Goal: Book appointment/travel/reservation

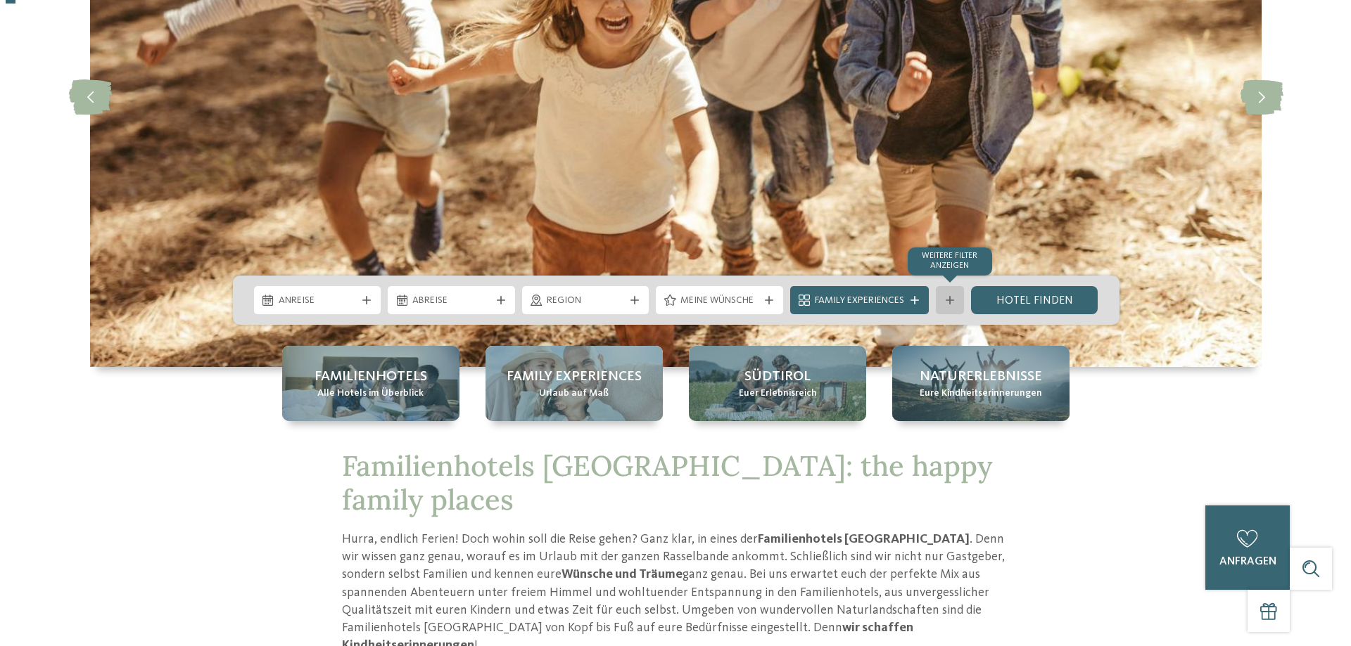
scroll to position [281, 0]
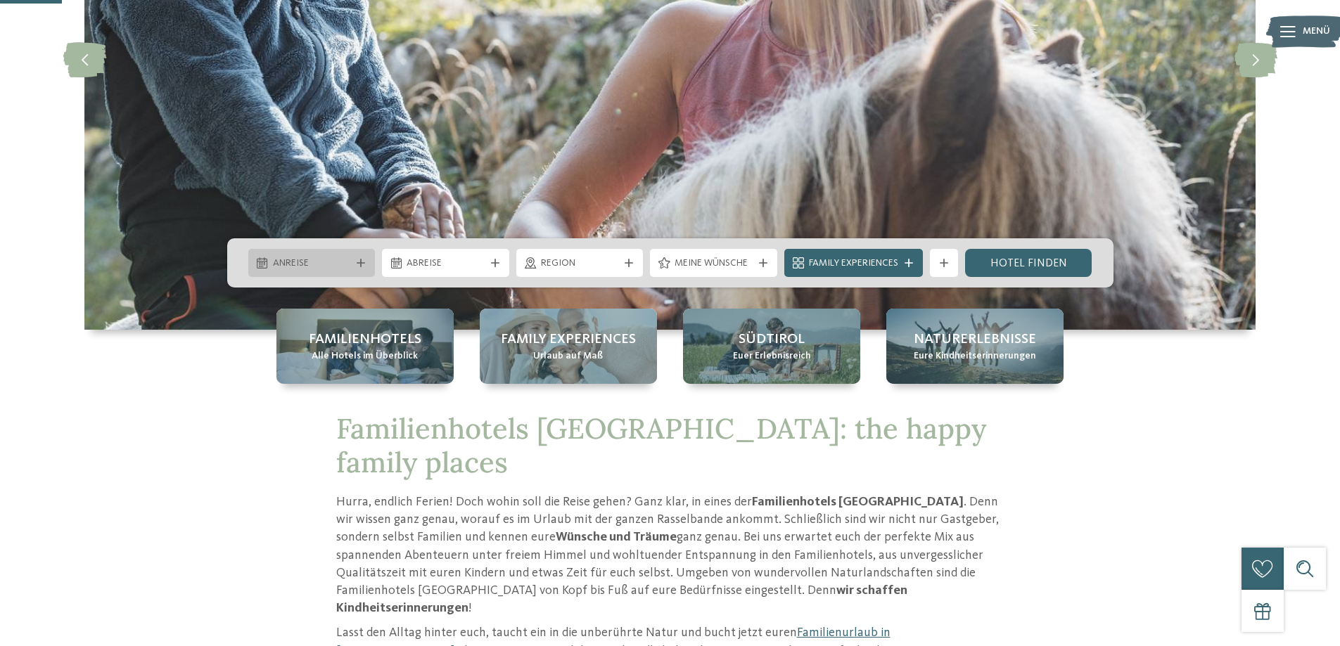
click at [364, 262] on icon at bounding box center [361, 263] width 8 height 8
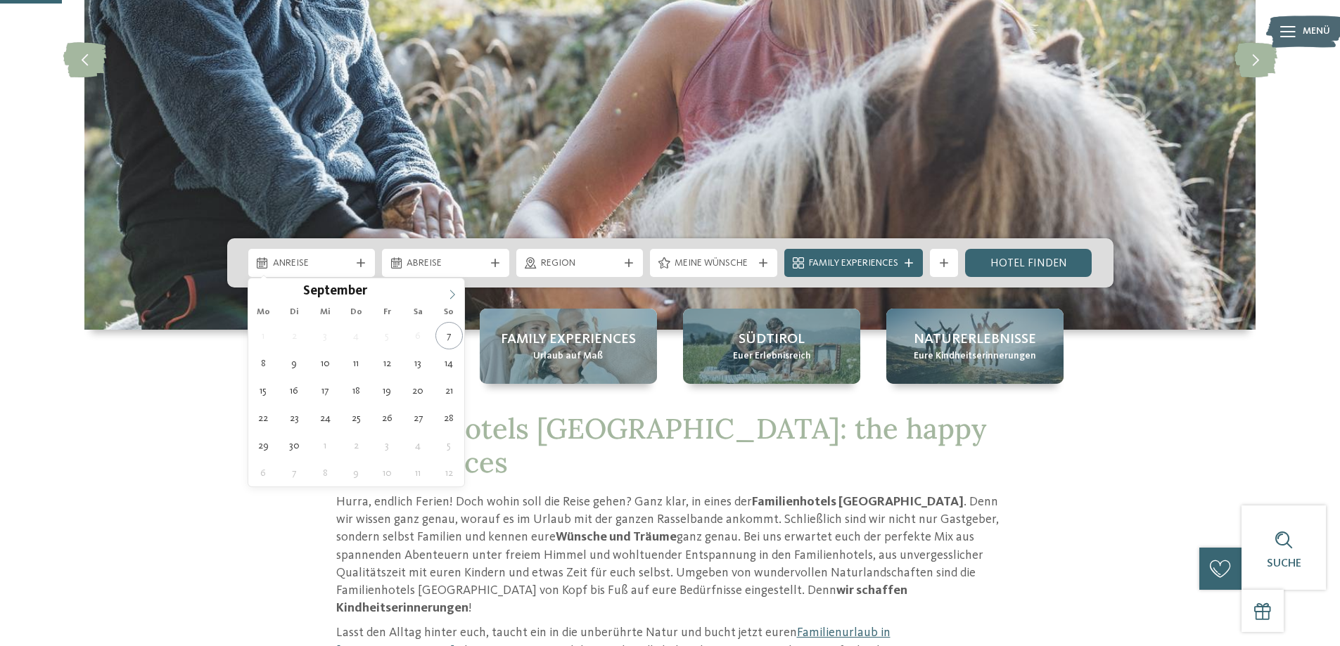
click at [455, 285] on span at bounding box center [452, 291] width 24 height 24
type div "[DATE]"
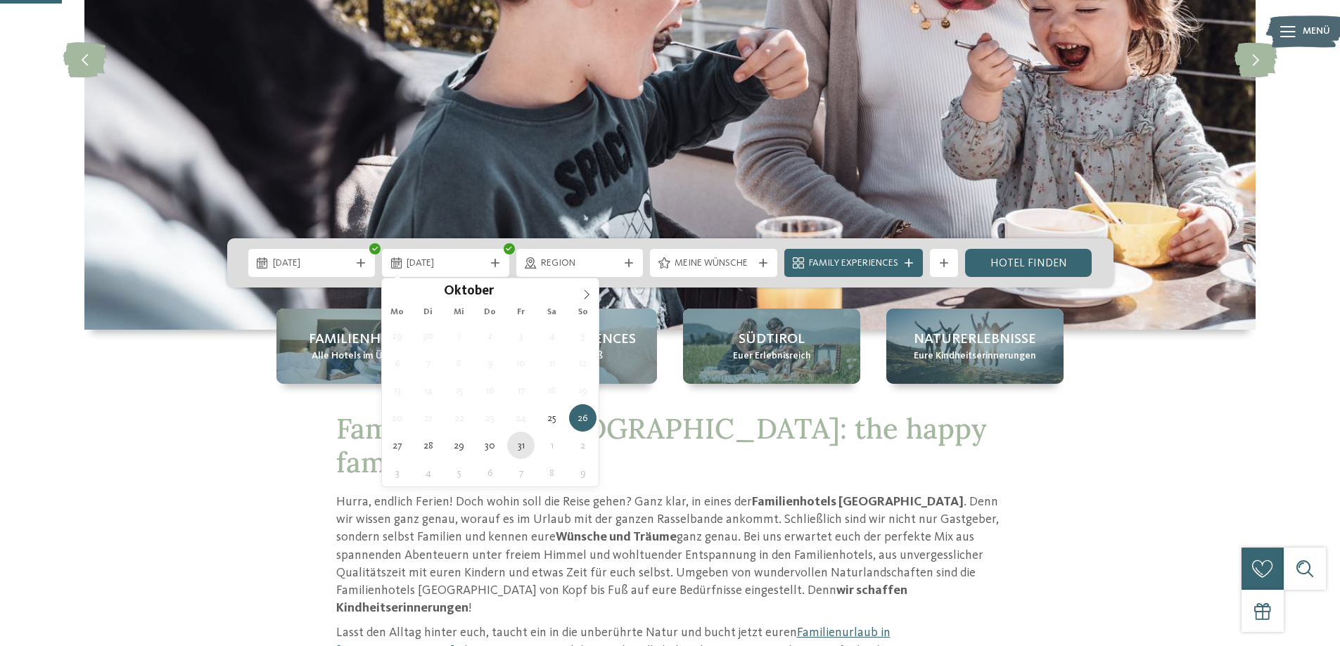
type div "[DATE]"
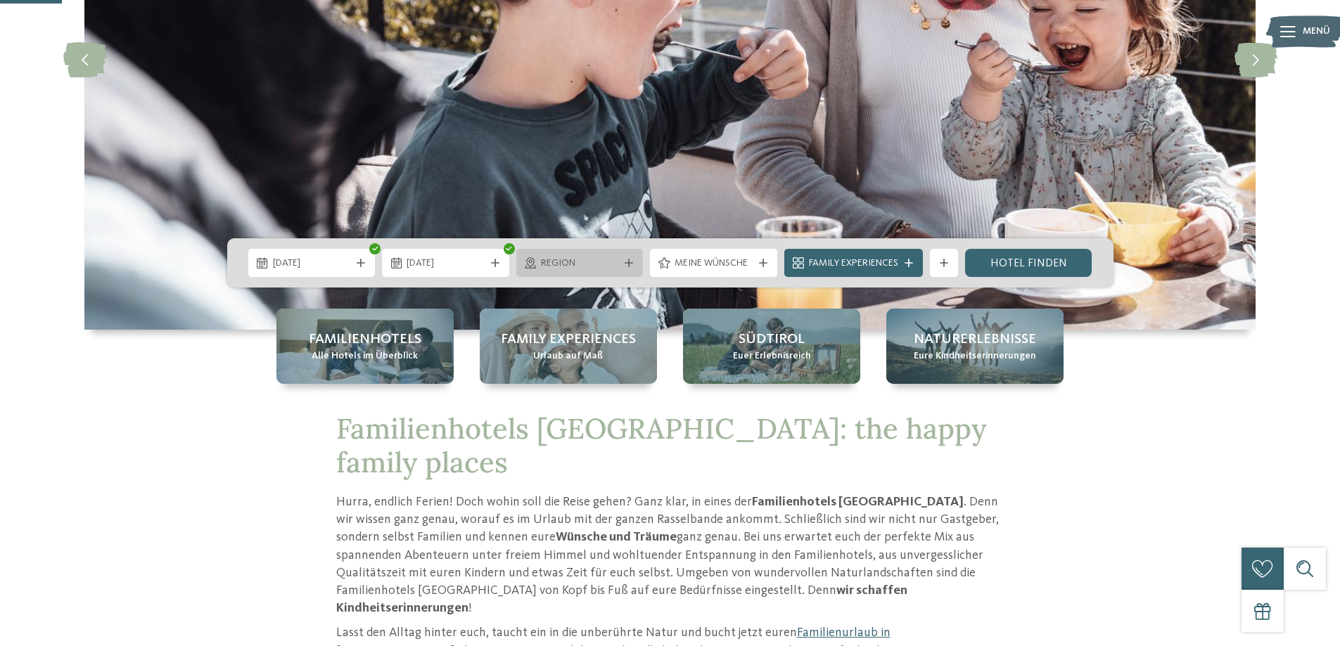
click at [623, 262] on div at bounding box center [629, 263] width 14 height 8
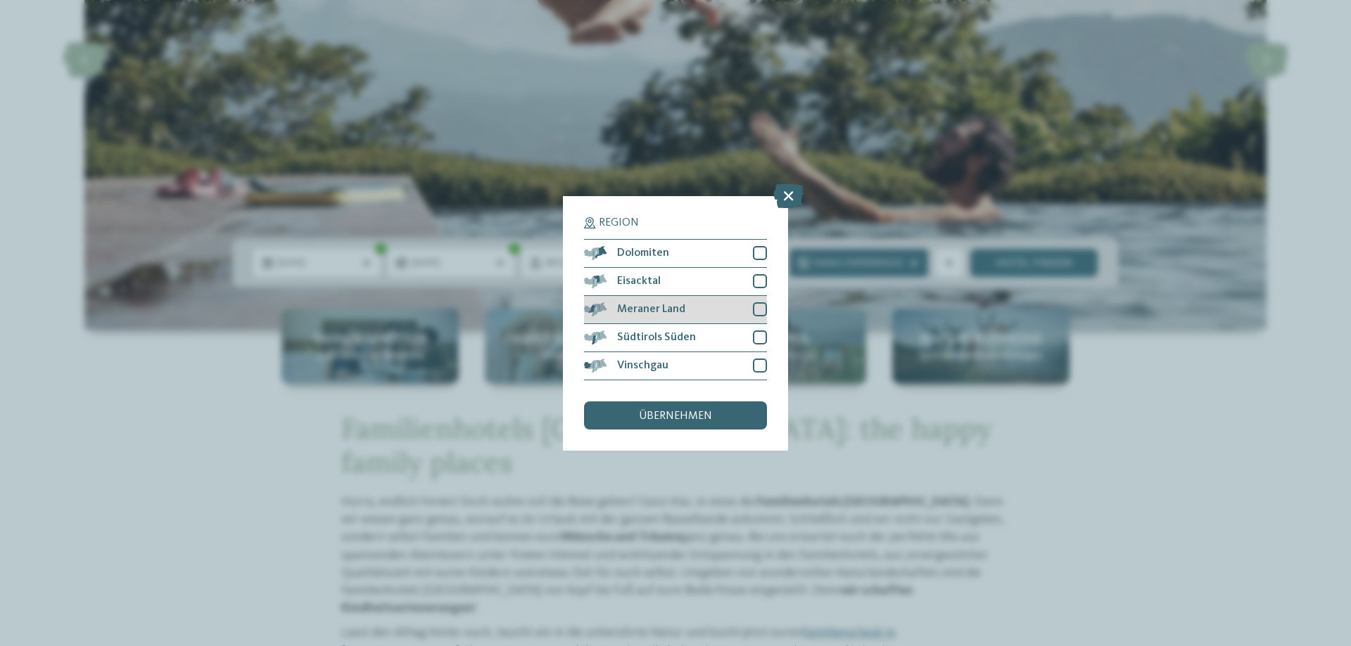
click at [758, 305] on div at bounding box center [760, 309] width 14 height 14
click at [744, 415] on div "übernehmen" at bounding box center [675, 416] width 183 height 28
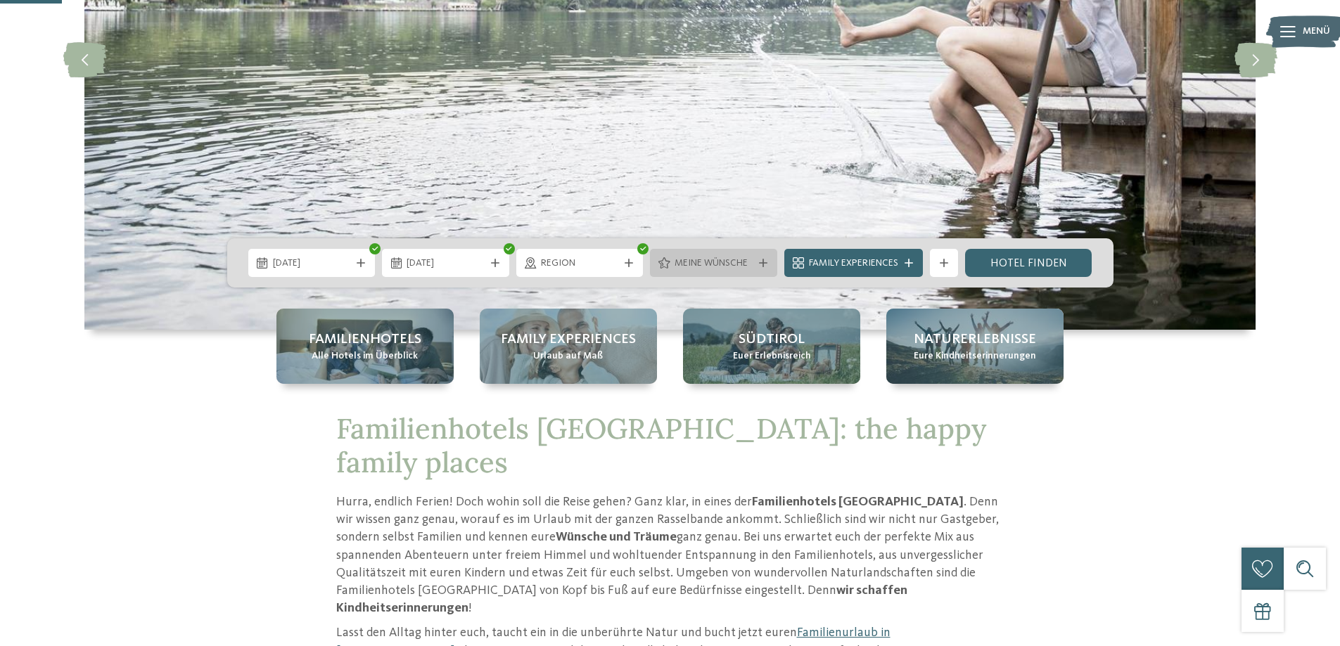
click at [753, 258] on div "Meine Wünsche" at bounding box center [713, 262] width 85 height 15
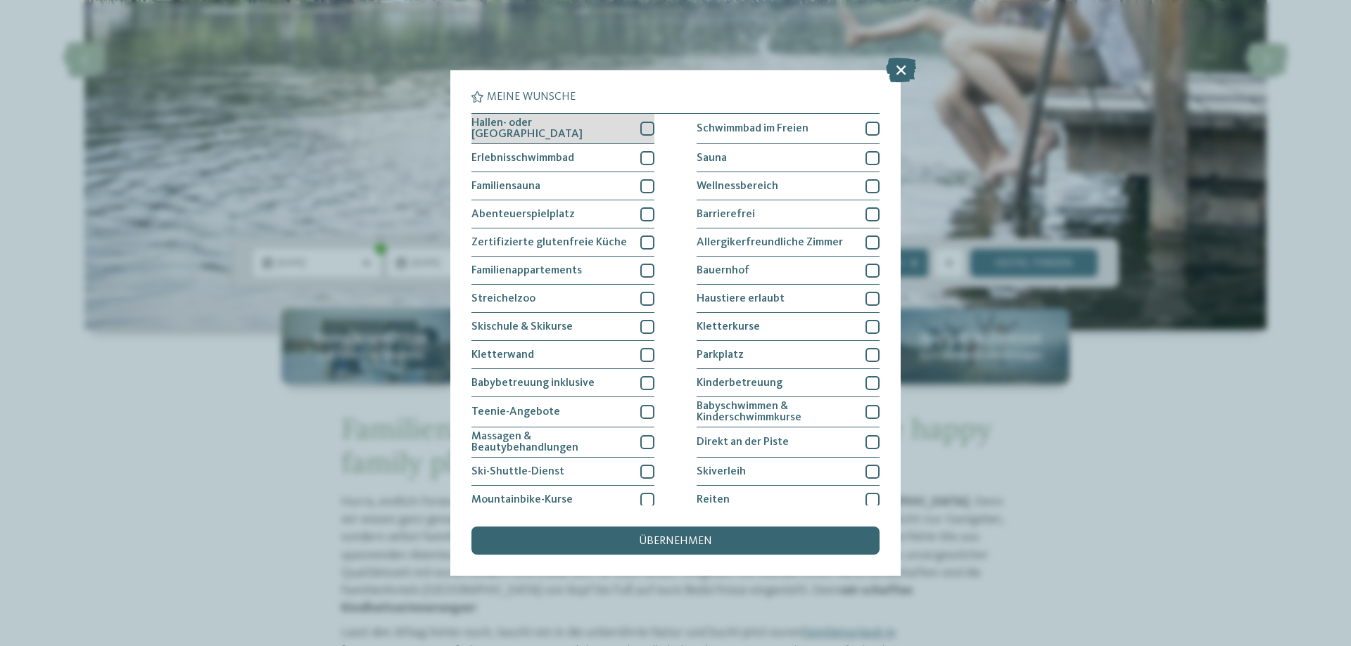
click at [640, 129] on div at bounding box center [647, 129] width 14 height 14
click at [640, 156] on div at bounding box center [647, 158] width 14 height 14
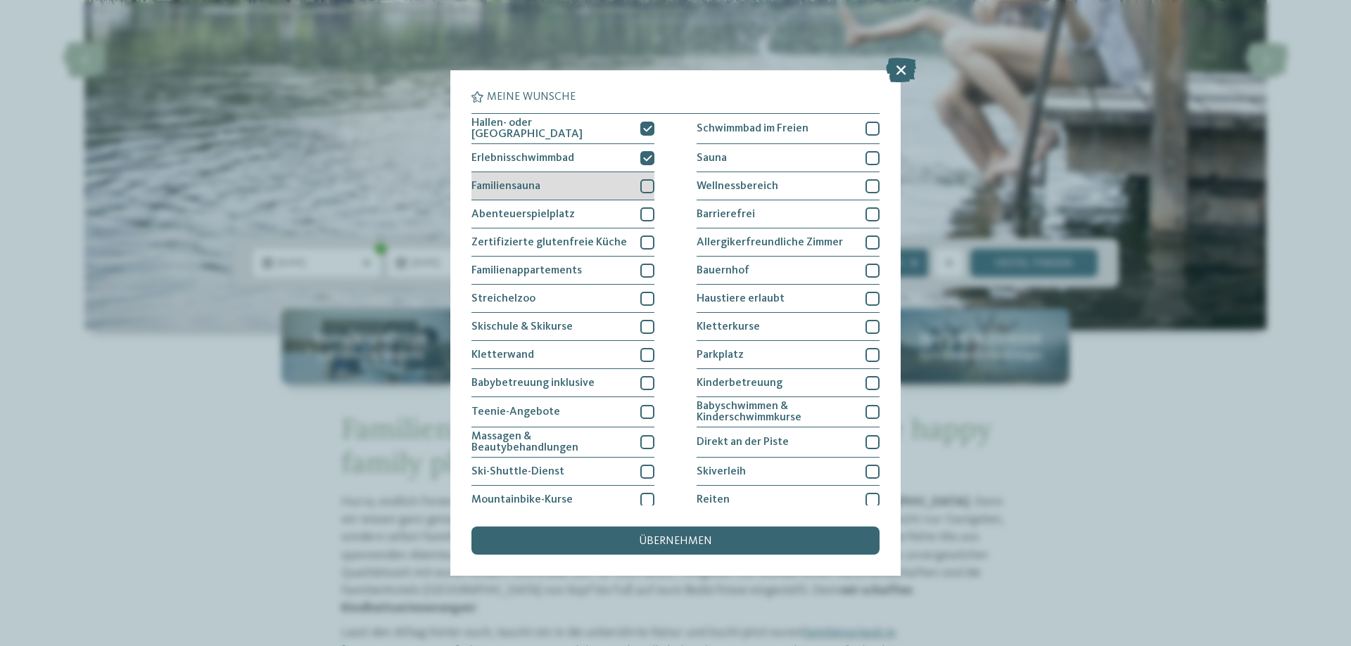
click at [641, 186] on div at bounding box center [647, 186] width 14 height 14
click at [651, 207] on div "Hallen- oder [GEOGRAPHIC_DATA] Schwimmbad im Freien Erlebnisschwimmbad" at bounding box center [675, 355] width 408 height 485
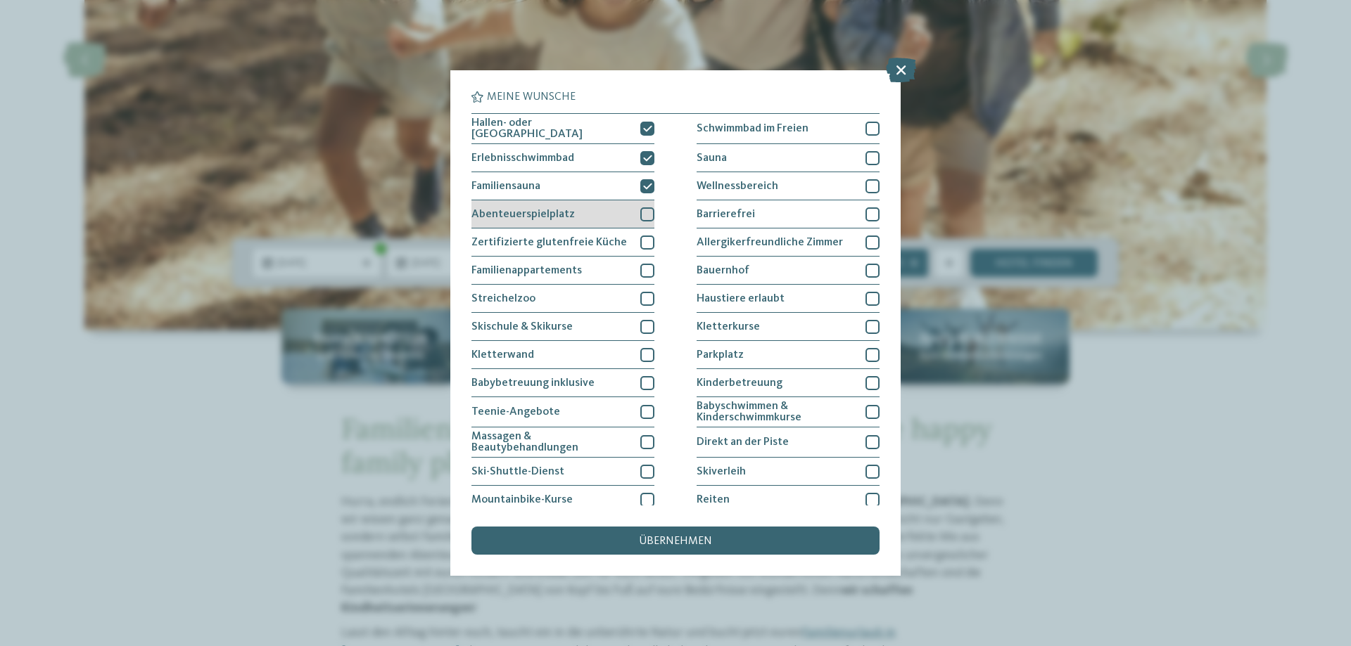
click at [642, 208] on div at bounding box center [647, 215] width 14 height 14
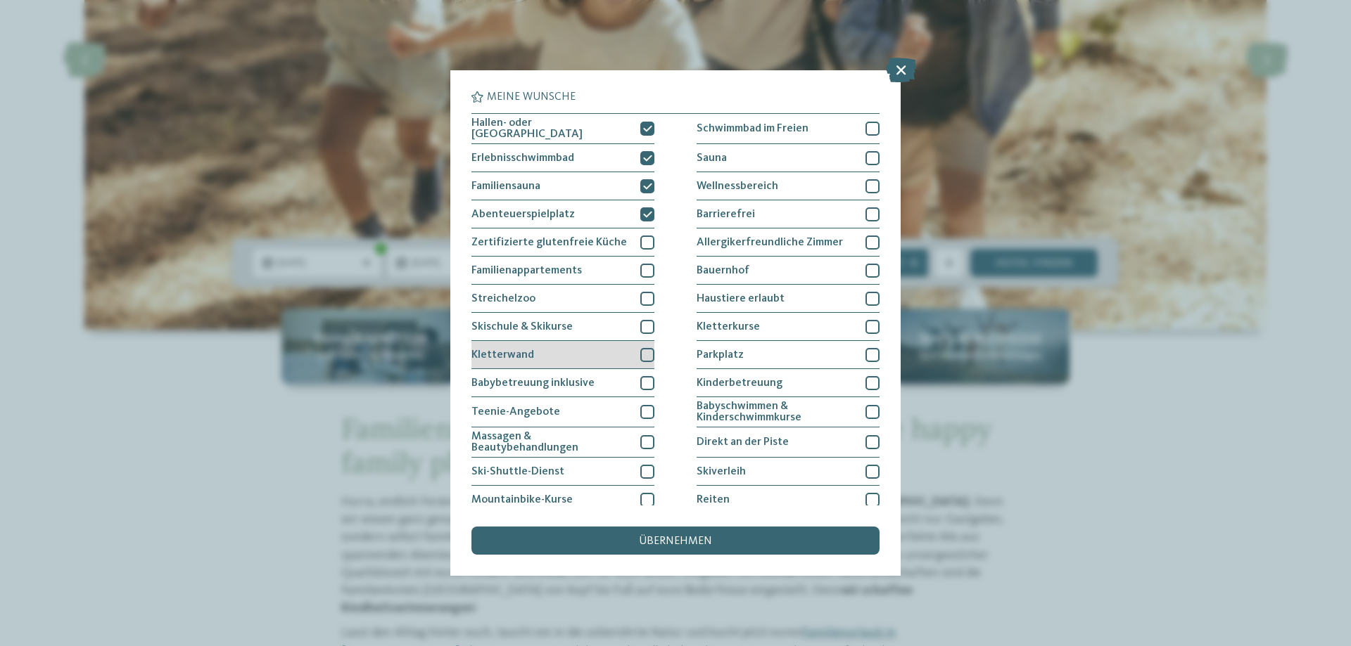
click at [647, 348] on div at bounding box center [647, 355] width 14 height 14
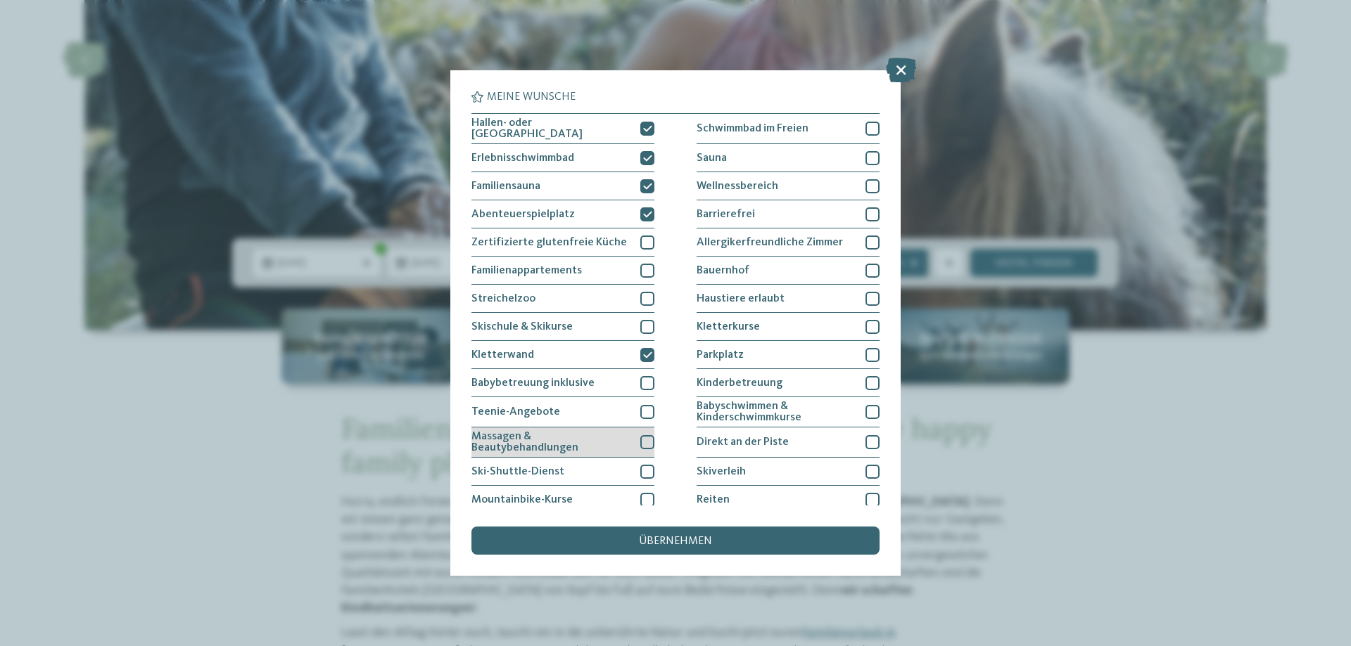
drag, startPoint x: 639, startPoint y: 433, endPoint x: 640, endPoint y: 447, distance: 13.4
click at [640, 435] on div at bounding box center [647, 442] width 14 height 14
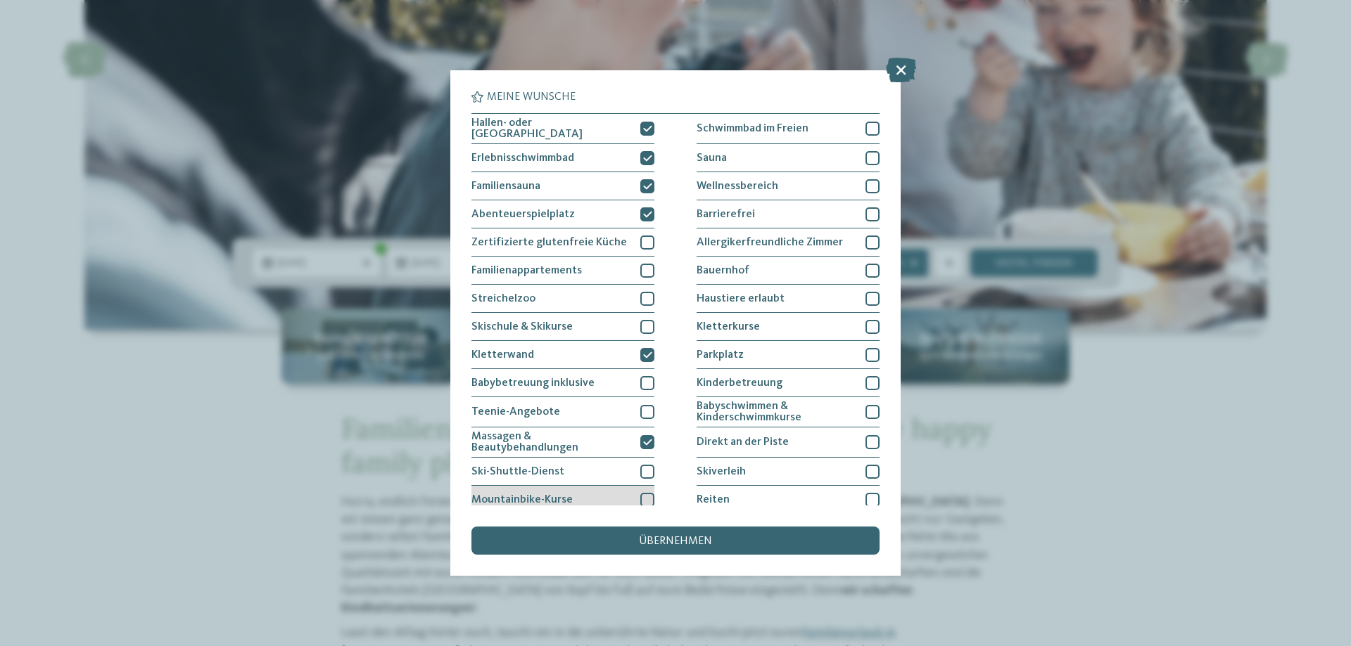
click at [642, 504] on div at bounding box center [647, 500] width 14 height 14
click at [857, 126] on div "Schwimmbad im Freien" at bounding box center [787, 129] width 183 height 30
click at [867, 151] on div at bounding box center [872, 158] width 14 height 14
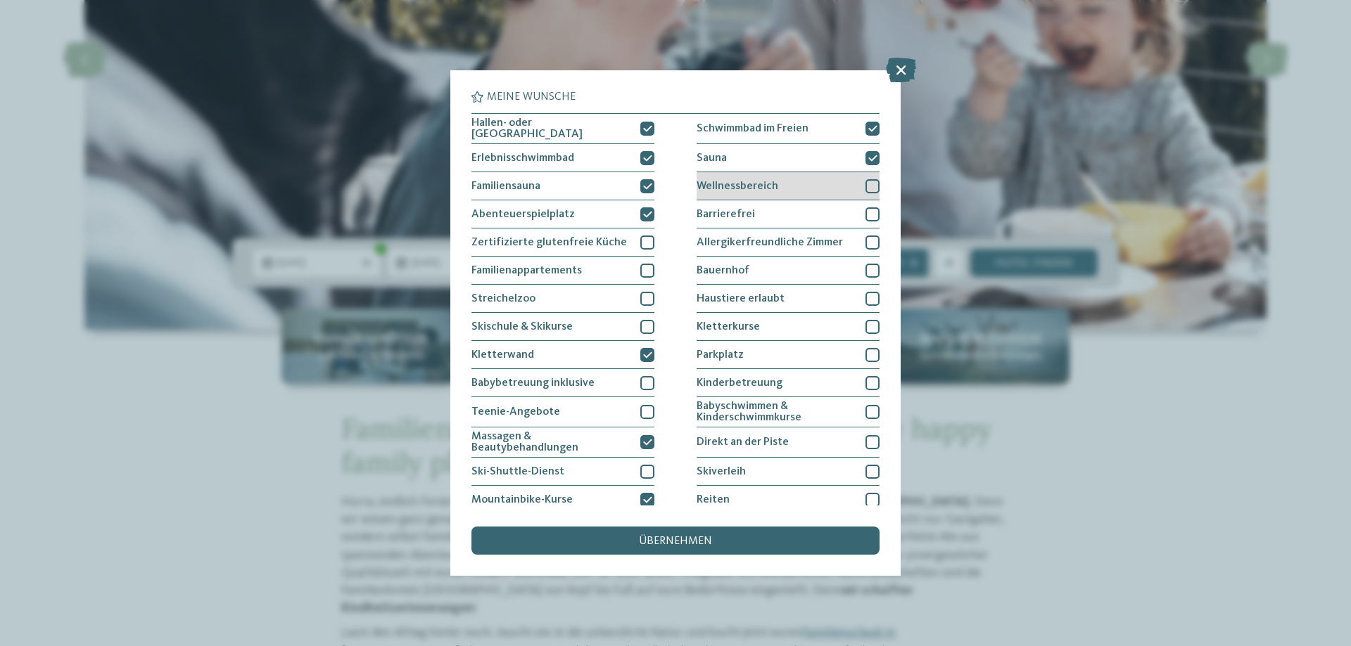
click at [865, 181] on div at bounding box center [872, 186] width 14 height 14
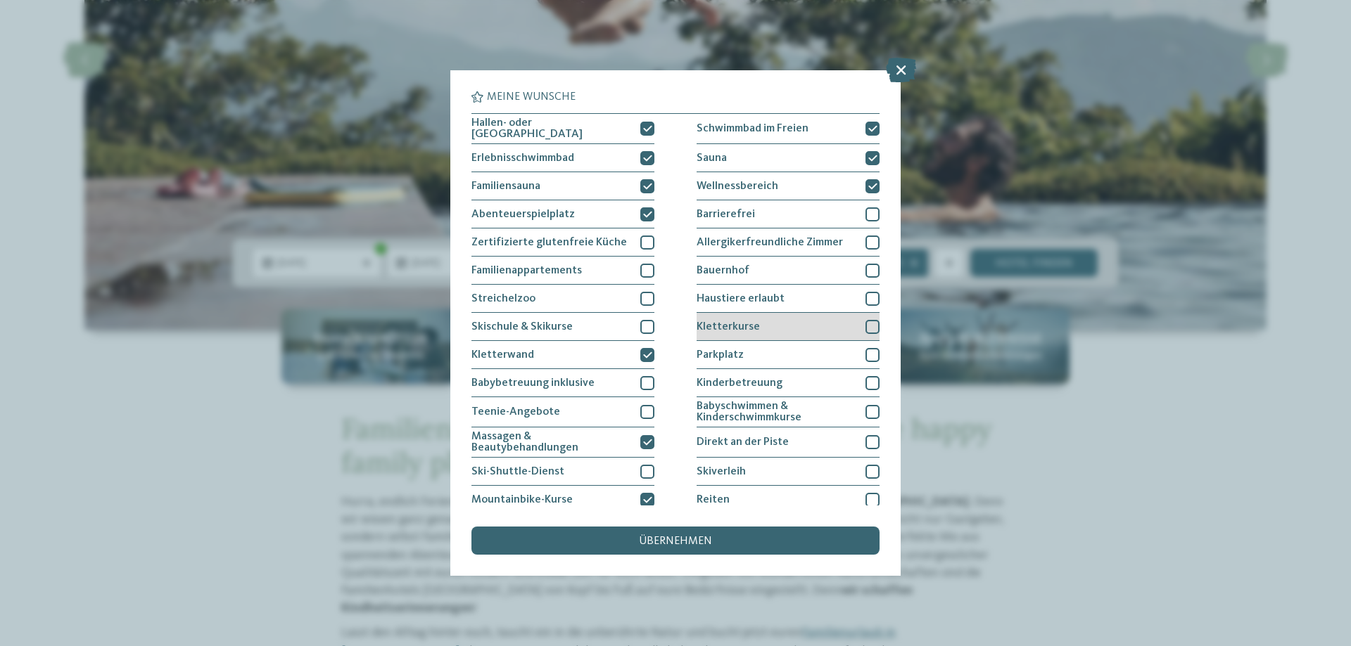
click at [865, 320] on div at bounding box center [872, 327] width 14 height 14
click at [867, 348] on div at bounding box center [872, 355] width 14 height 14
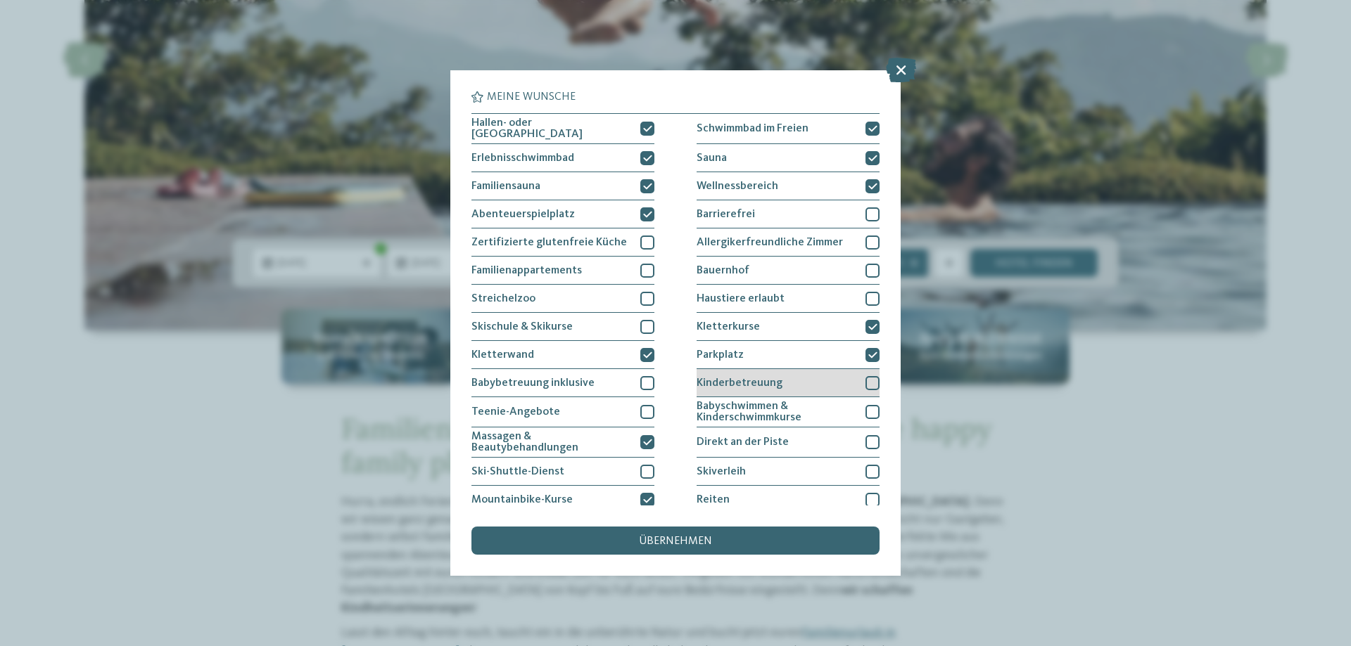
click at [865, 378] on div at bounding box center [872, 383] width 14 height 14
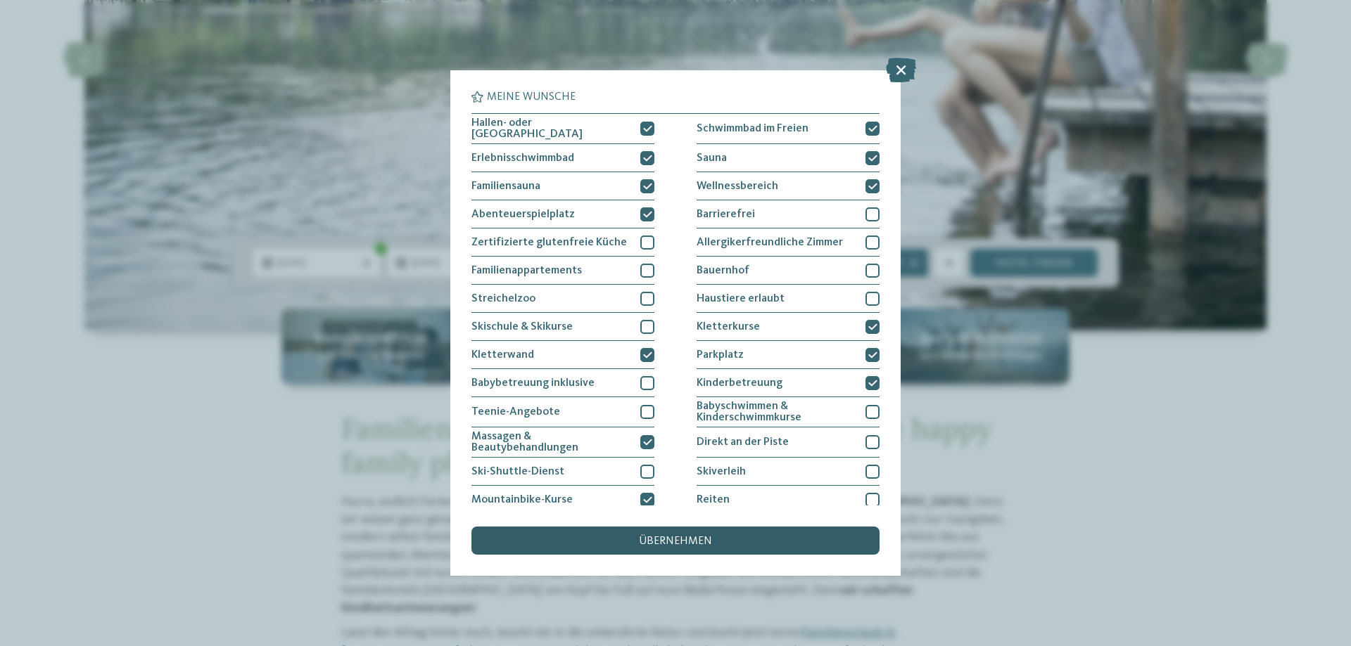
click at [753, 535] on div "übernehmen" at bounding box center [675, 541] width 408 height 28
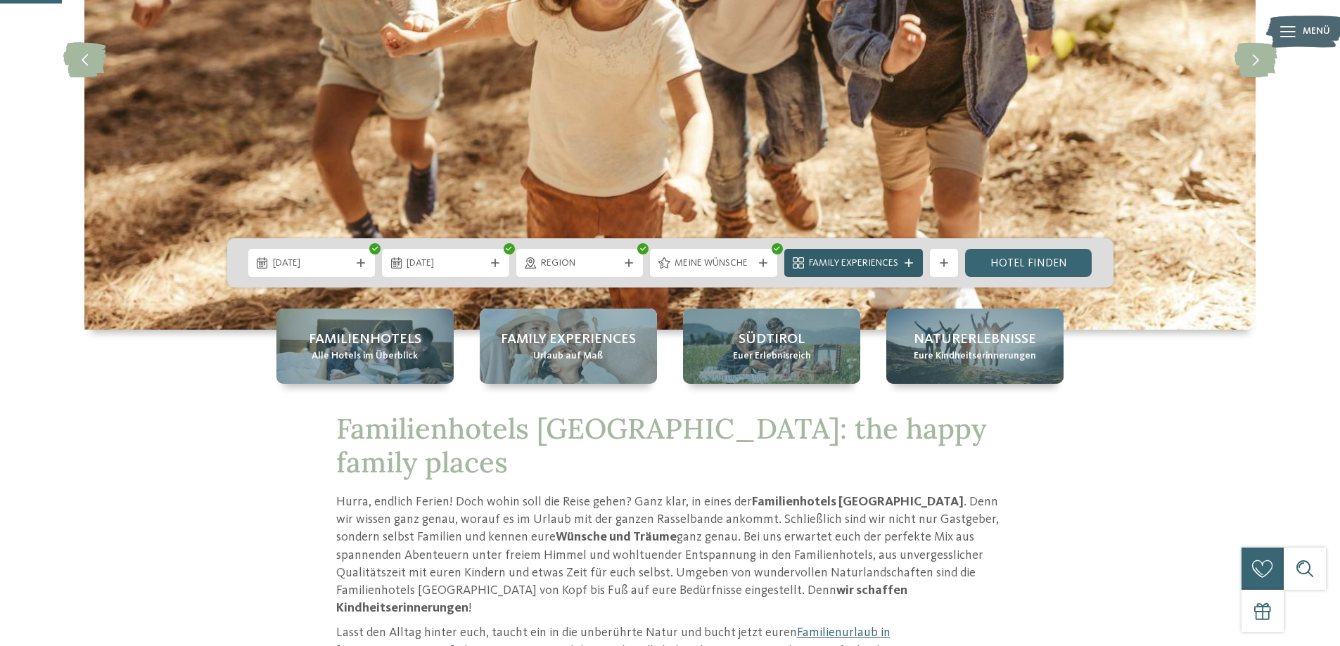
click at [905, 263] on icon at bounding box center [909, 263] width 8 height 8
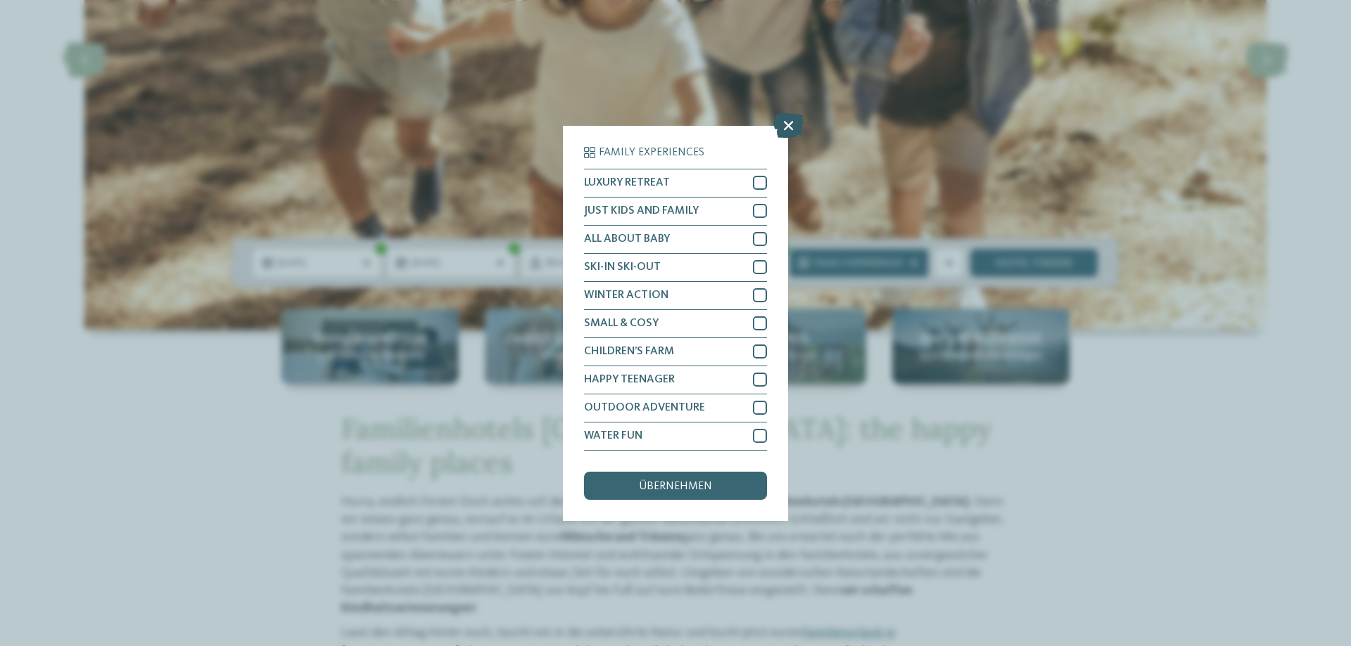
click at [789, 122] on icon at bounding box center [788, 125] width 30 height 25
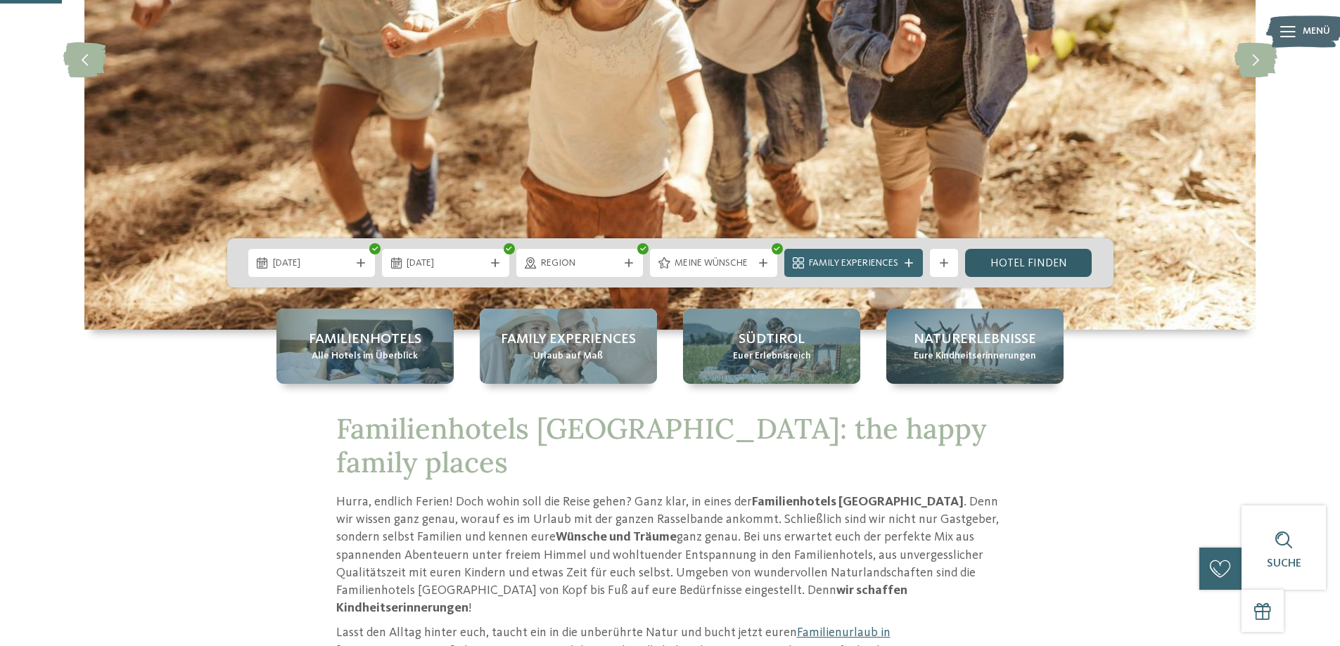
click at [1001, 259] on link "Hotel finden" at bounding box center [1028, 263] width 127 height 28
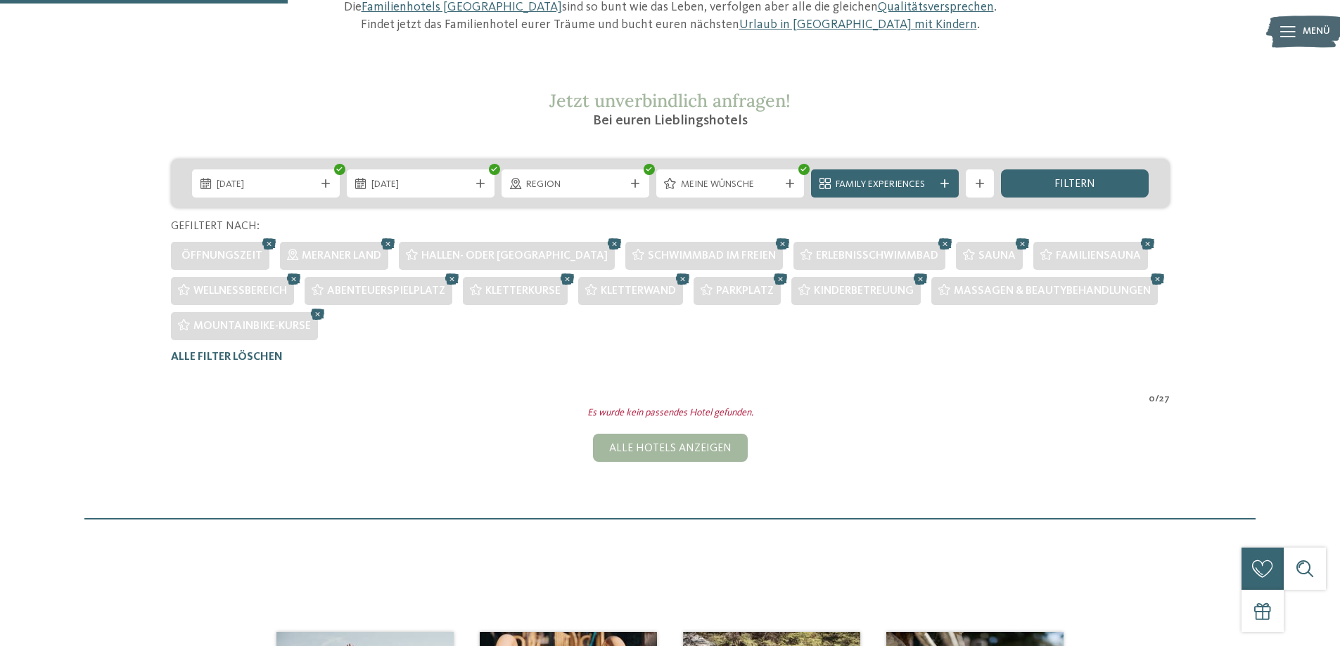
scroll to position [180, 0]
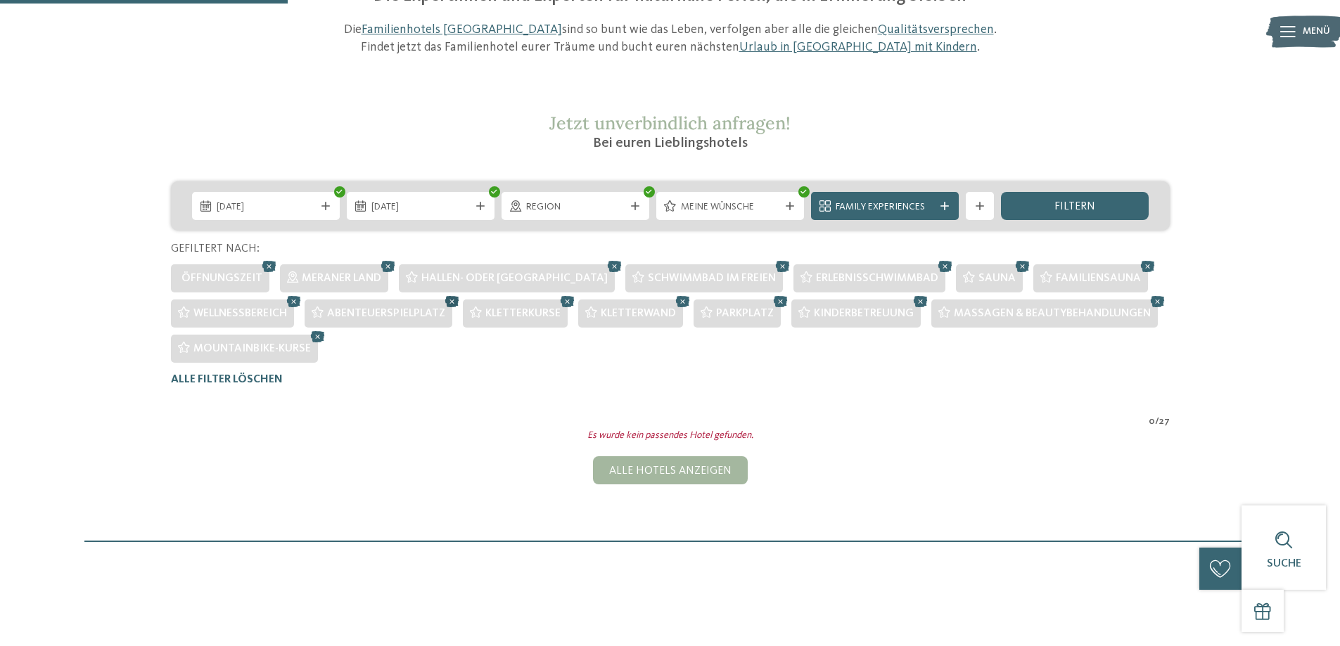
click at [457, 301] on icon at bounding box center [452, 302] width 21 height 18
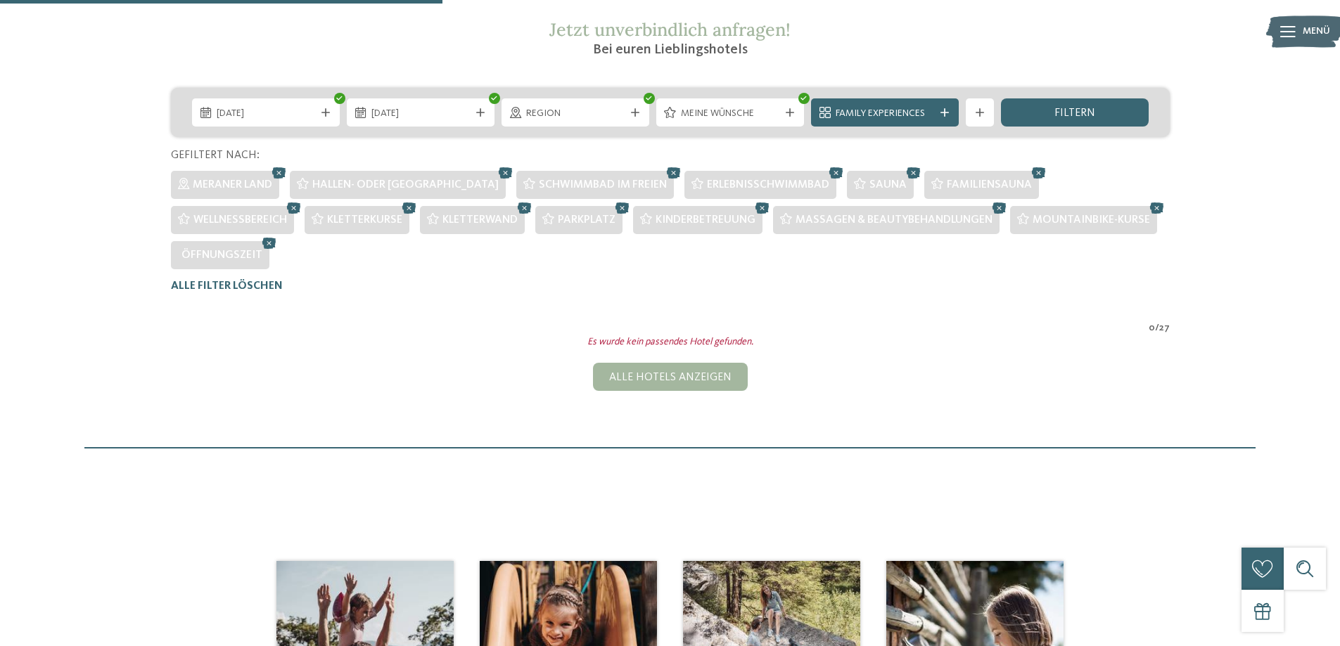
scroll to position [286, 0]
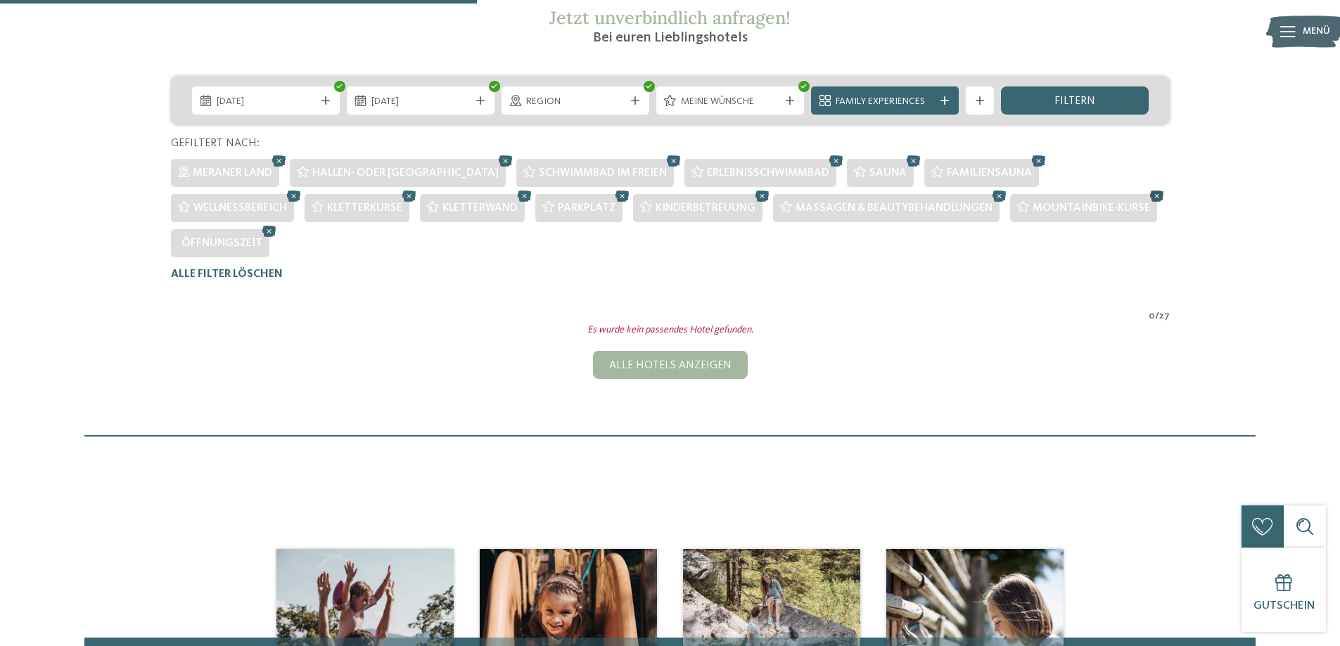
click at [1147, 196] on icon at bounding box center [1157, 196] width 21 height 18
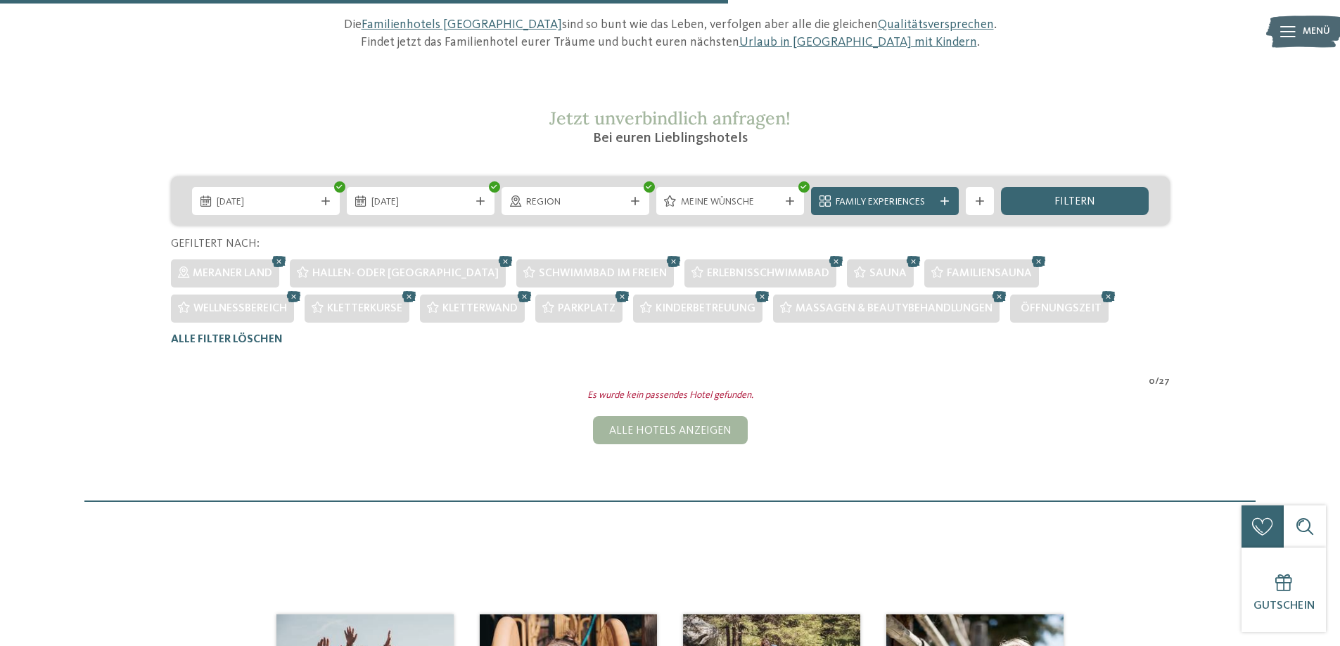
scroll to position [145, 0]
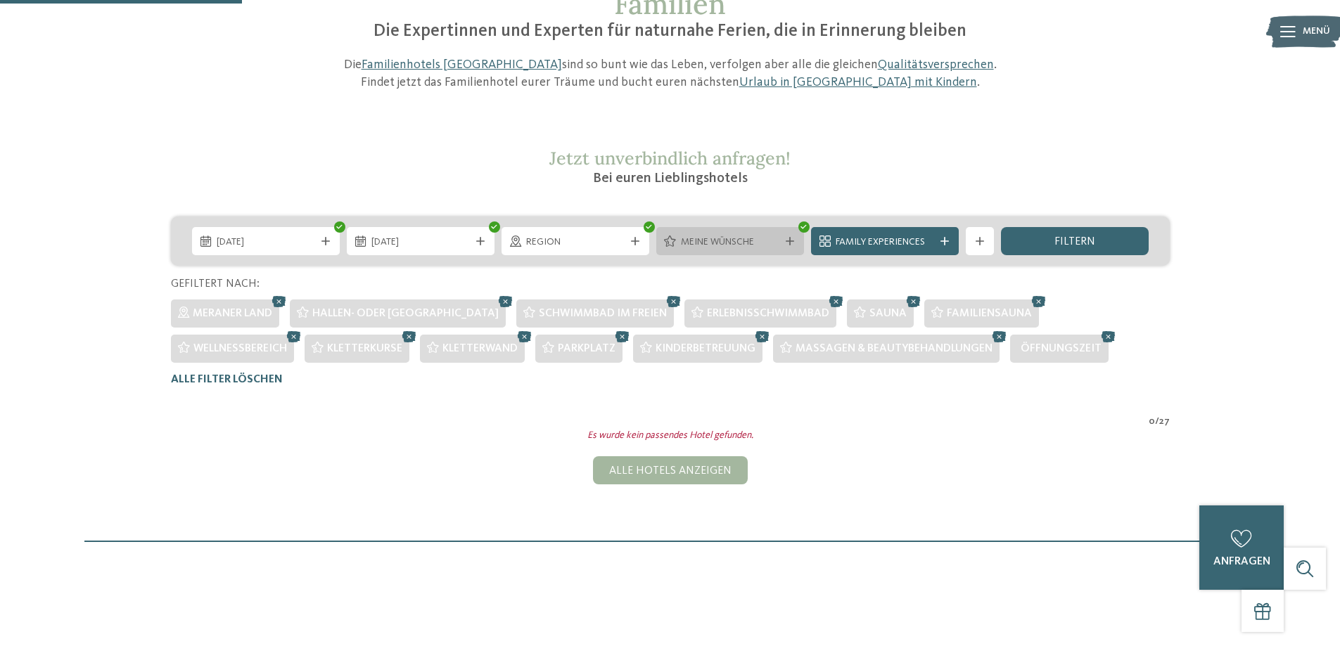
click at [763, 238] on span "Meine Wünsche" at bounding box center [730, 243] width 98 height 14
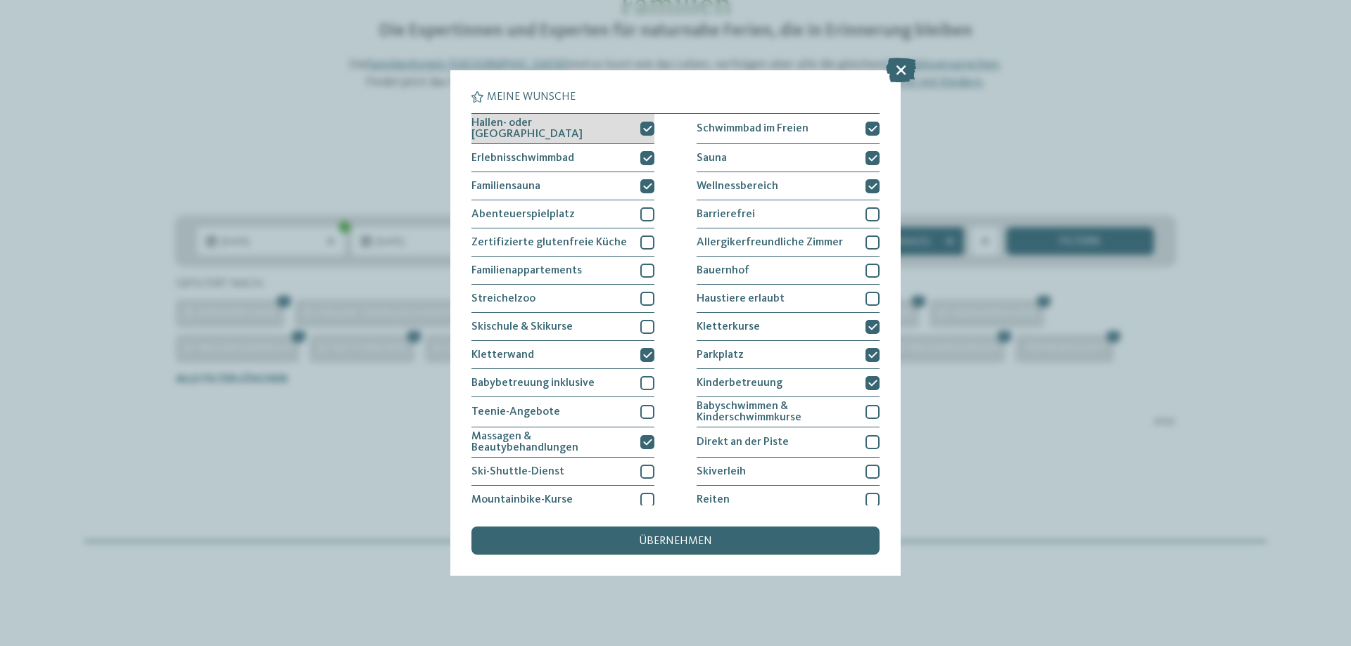
click at [643, 127] on icon at bounding box center [647, 129] width 9 height 8
click at [644, 155] on icon at bounding box center [647, 158] width 9 height 8
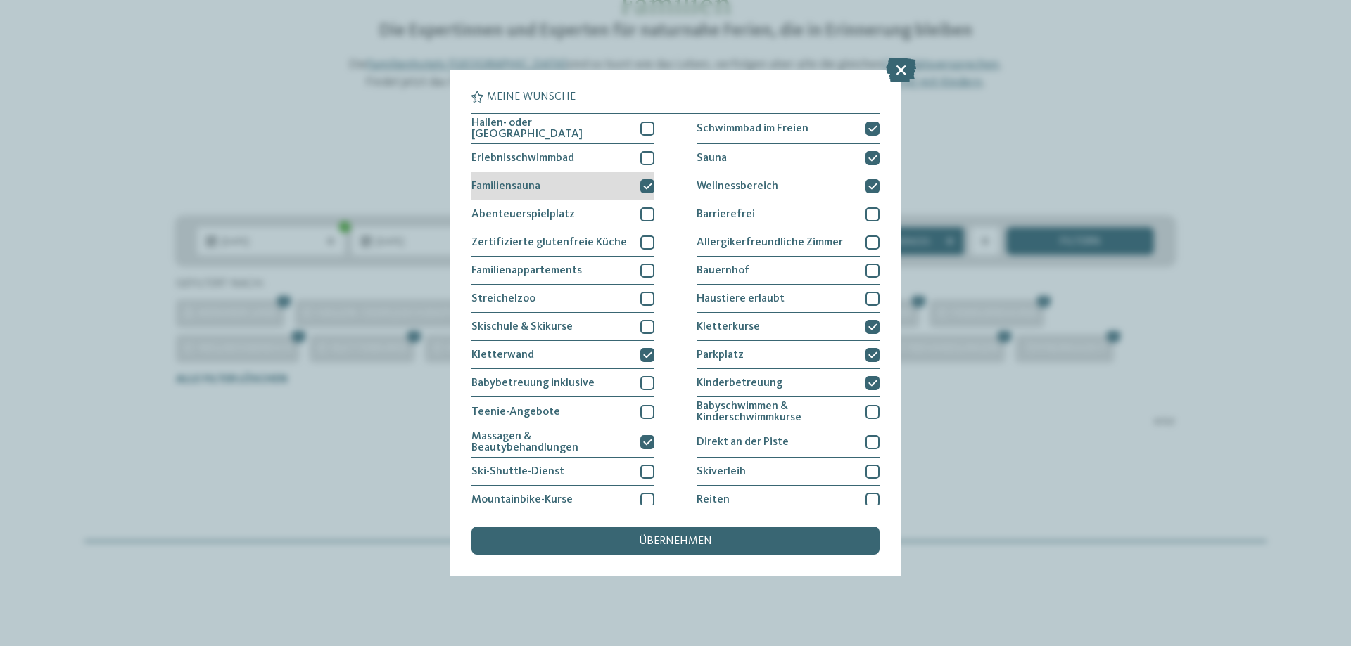
click at [640, 189] on div at bounding box center [647, 186] width 14 height 14
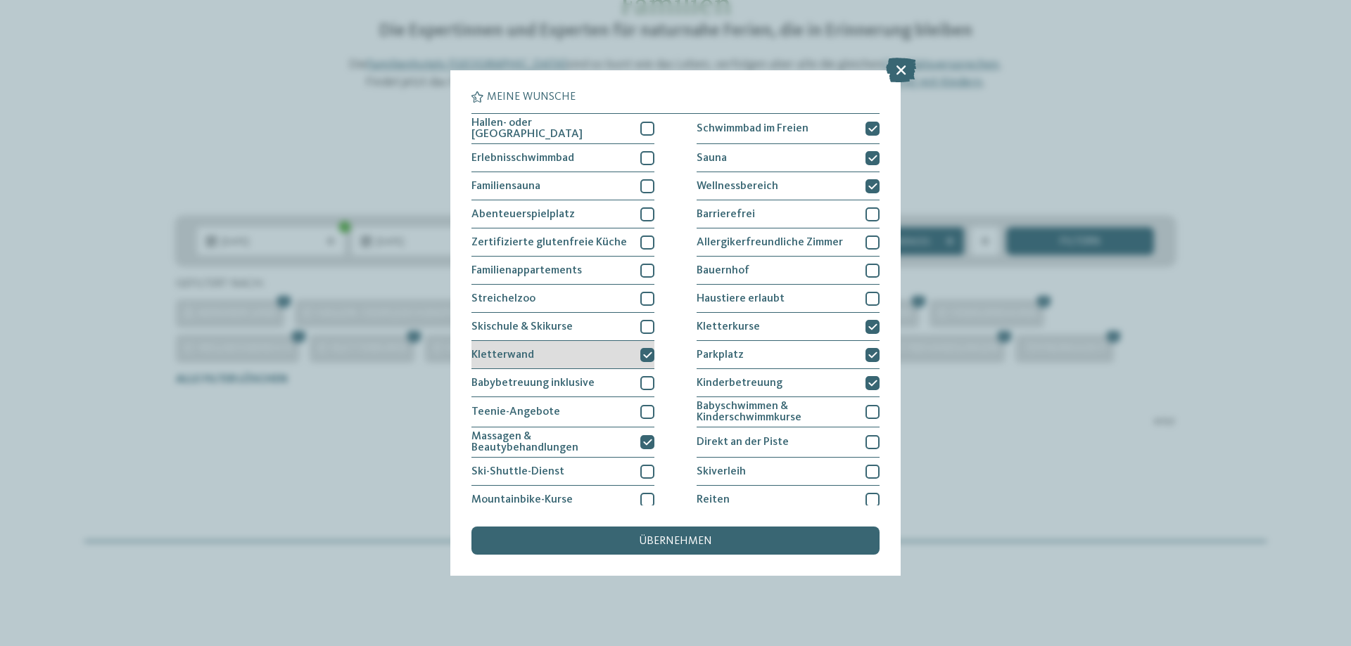
click at [642, 348] on div at bounding box center [647, 355] width 14 height 14
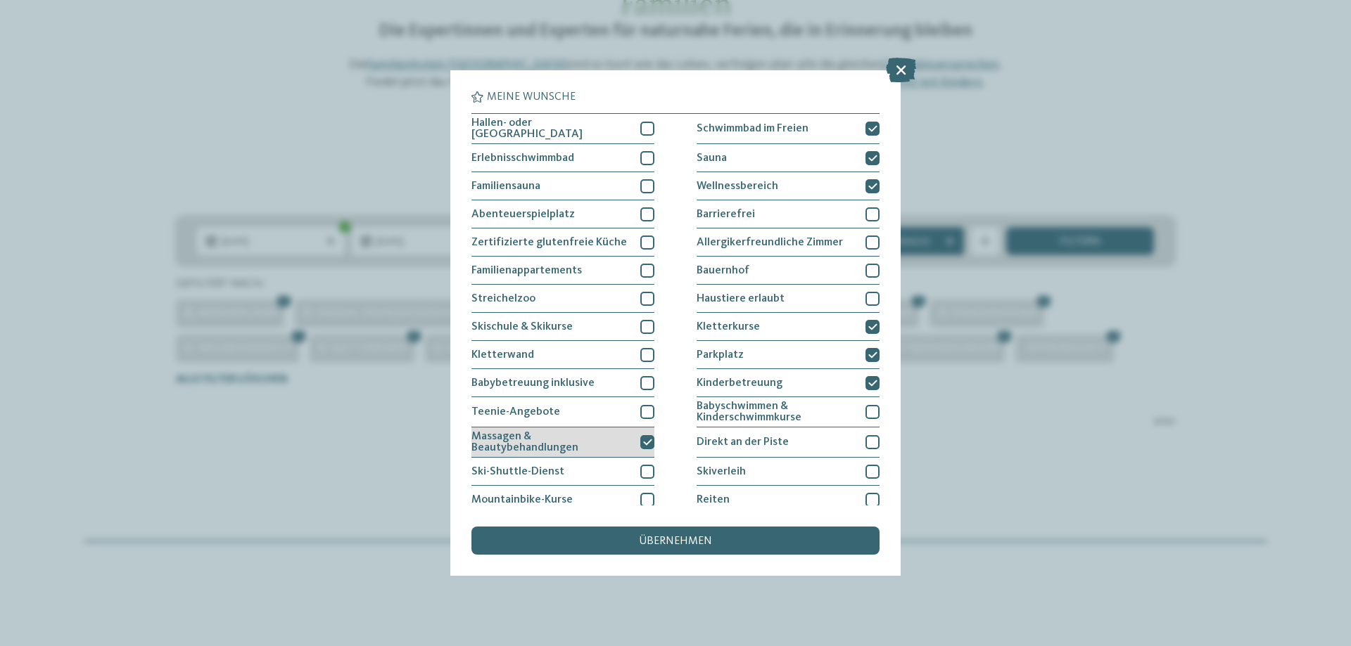
click at [648, 445] on div at bounding box center [647, 442] width 14 height 14
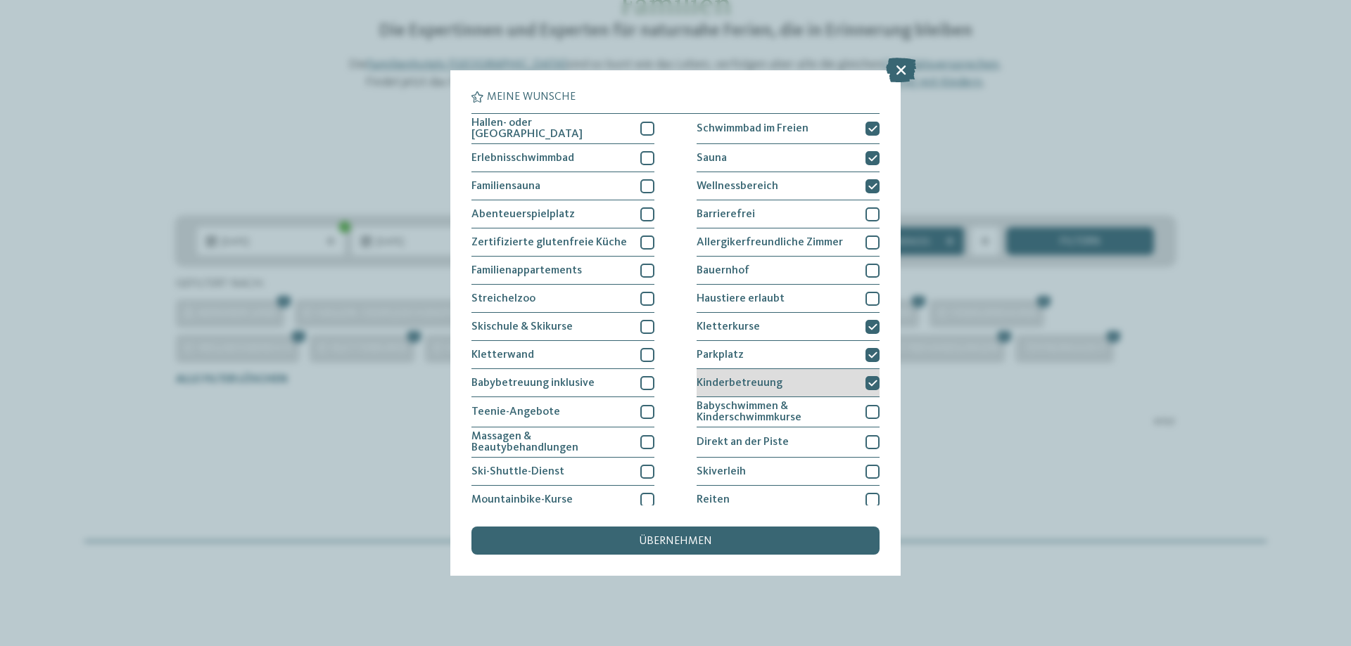
click at [868, 380] on icon at bounding box center [872, 383] width 9 height 8
click at [868, 351] on icon at bounding box center [872, 355] width 9 height 8
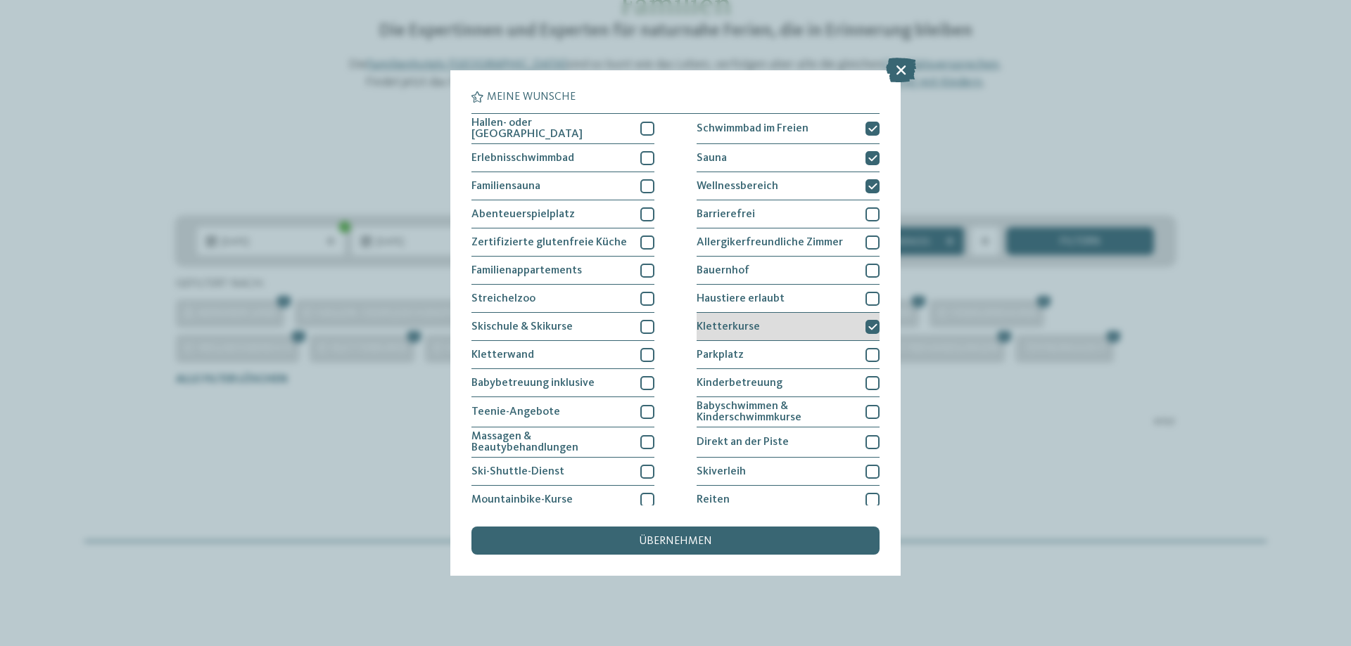
click at [868, 323] on icon at bounding box center [872, 327] width 9 height 8
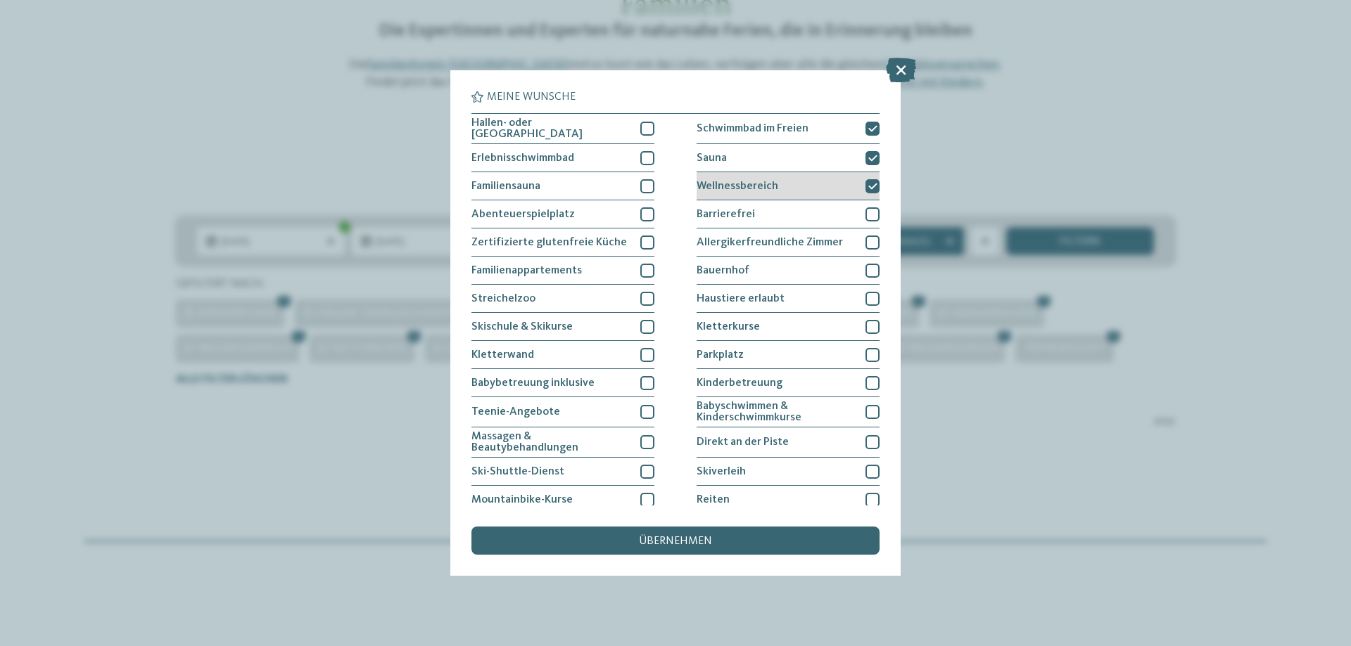
click at [868, 184] on icon at bounding box center [872, 186] width 9 height 8
click at [868, 154] on icon at bounding box center [872, 158] width 9 height 8
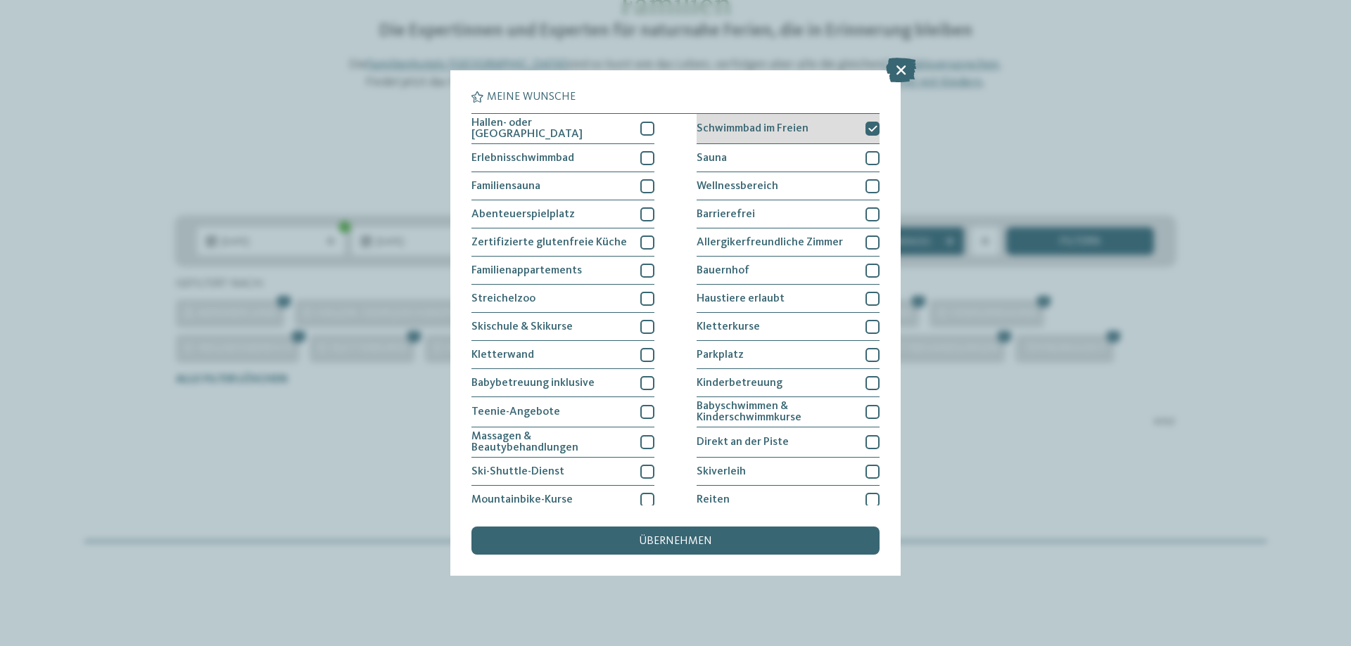
click at [868, 126] on icon at bounding box center [872, 129] width 9 height 8
click at [606, 535] on div "übernehmen" at bounding box center [675, 541] width 408 height 28
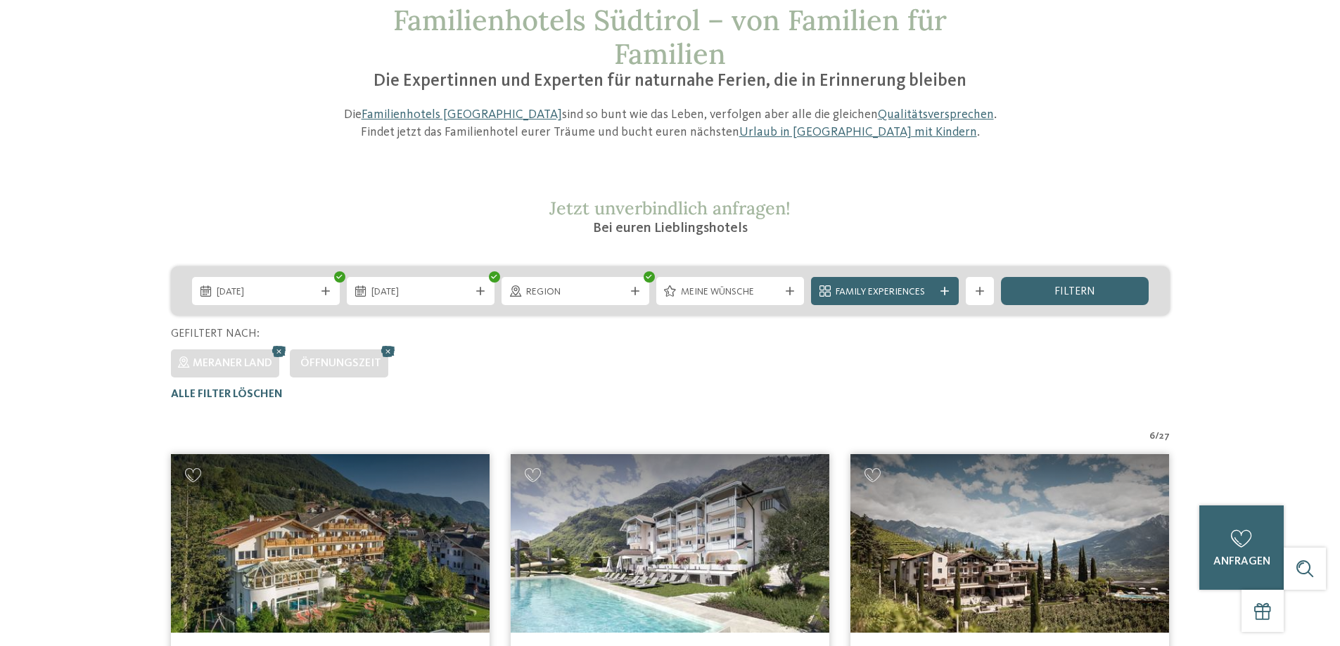
scroll to position [0, 0]
